Goal: Task Accomplishment & Management: Manage account settings

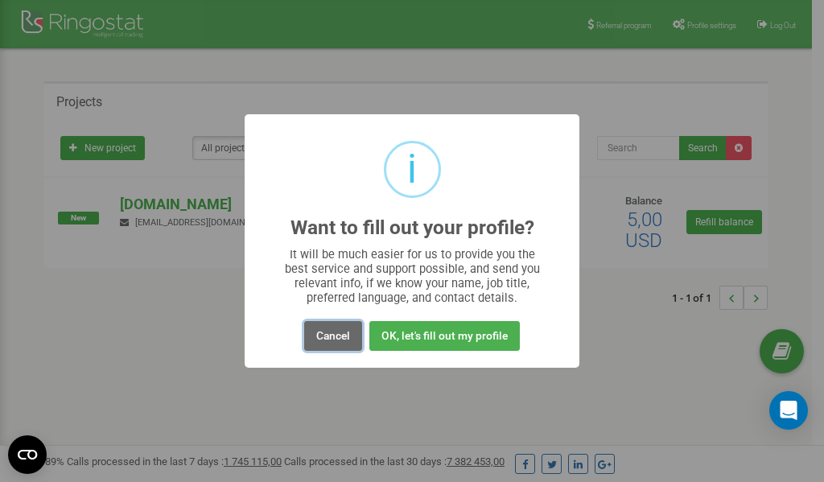
click at [335, 337] on button "Cancel" at bounding box center [333, 336] width 58 height 30
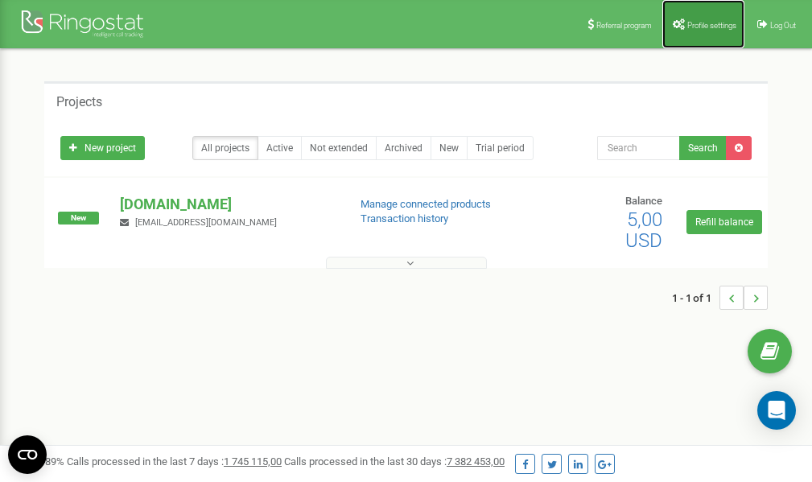
click at [708, 24] on span "Profile settings" at bounding box center [711, 25] width 49 height 9
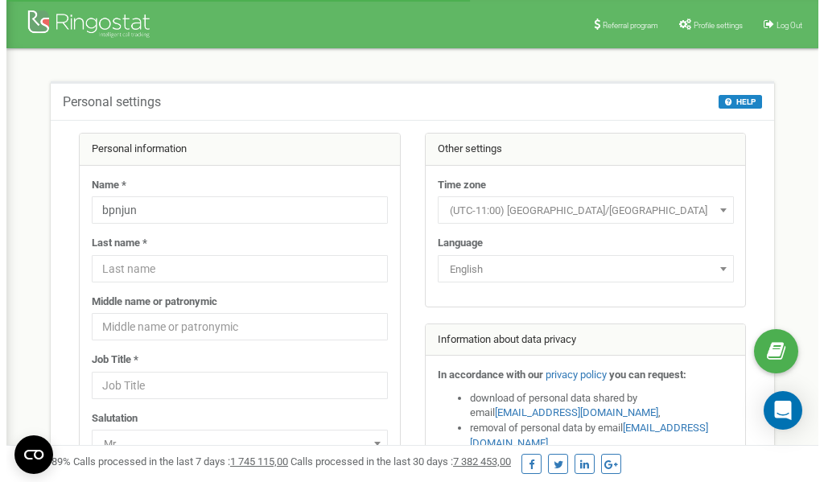
scroll to position [80, 0]
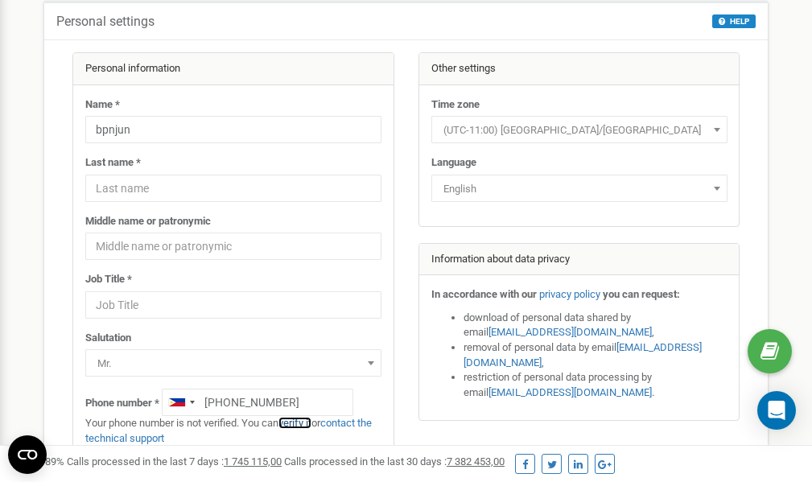
click at [303, 423] on link "verify it" at bounding box center [294, 423] width 33 height 12
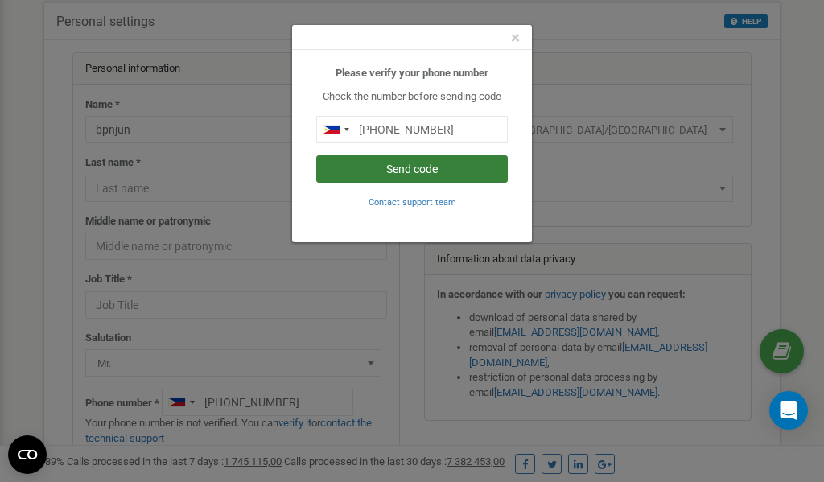
click at [410, 166] on button "Send code" at bounding box center [412, 168] width 192 height 27
